Goal: Find specific page/section: Find specific page/section

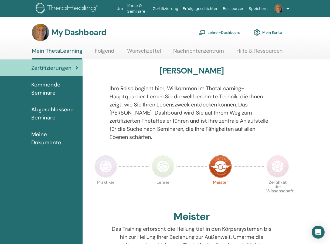
click at [223, 31] on link "Lehrer-Dashboard" at bounding box center [220, 32] width 42 height 12
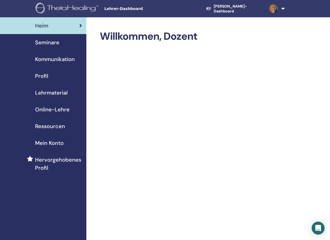
click at [35, 73] on span "Profil" at bounding box center [41, 76] width 13 height 8
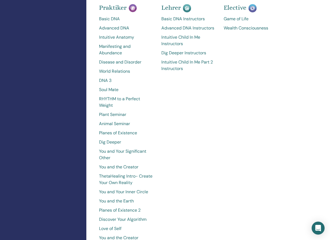
scroll to position [243, 0]
